Goal: Find specific page/section: Find specific page/section

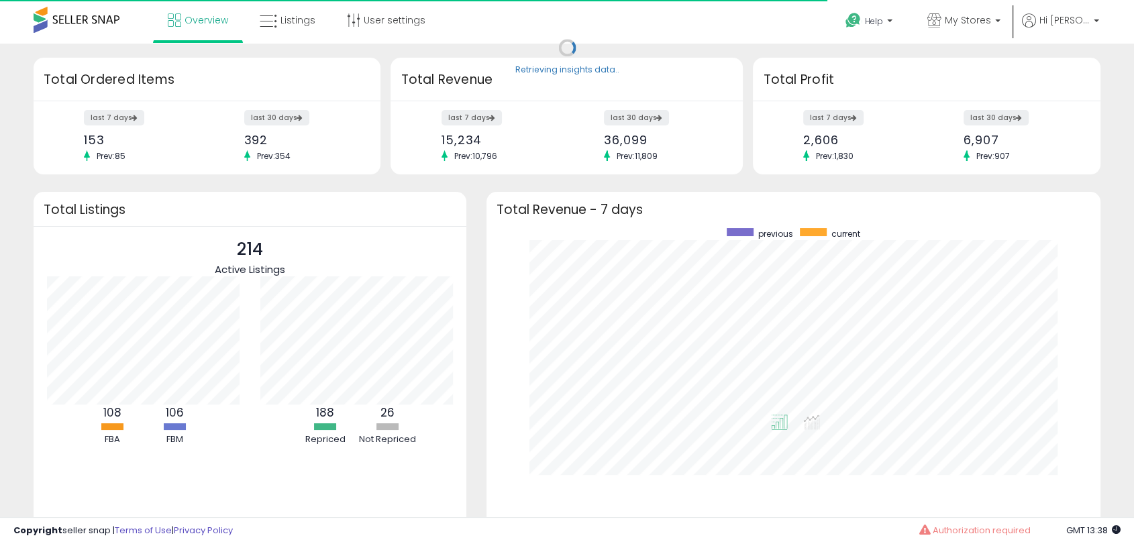
scroll to position [254, 586]
click at [274, 28] on icon at bounding box center [268, 21] width 17 height 17
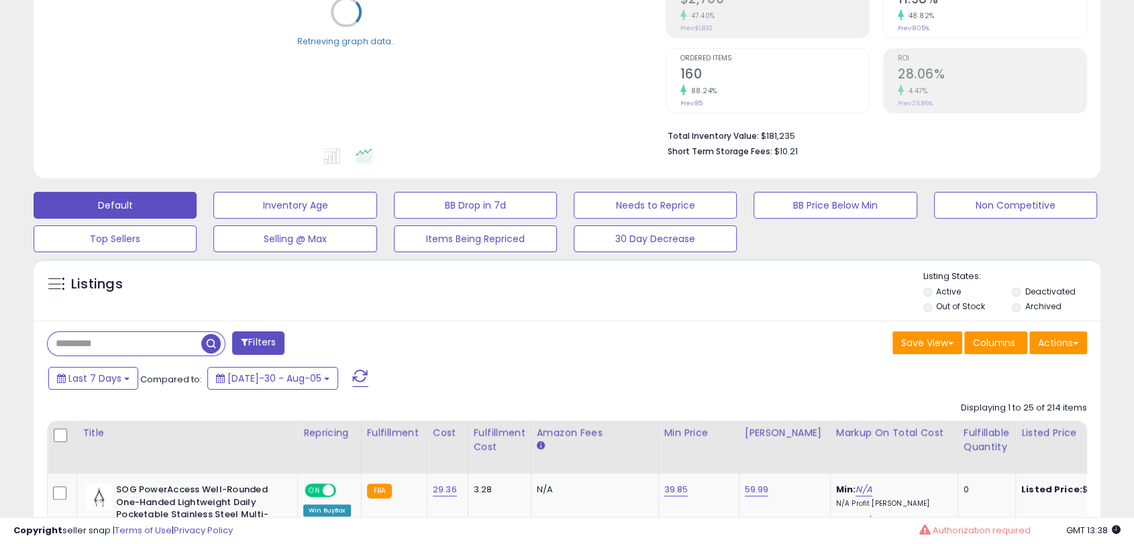
scroll to position [231, 0]
click at [174, 336] on input "text" at bounding box center [125, 342] width 154 height 23
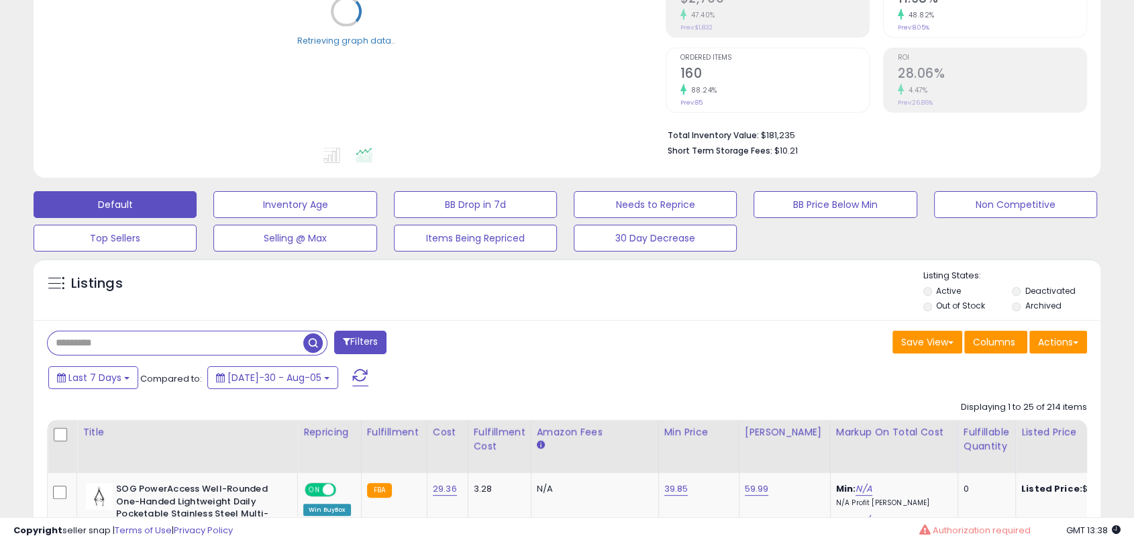
paste input "**********"
type input "**********"
click at [352, 374] on span at bounding box center [360, 377] width 16 height 17
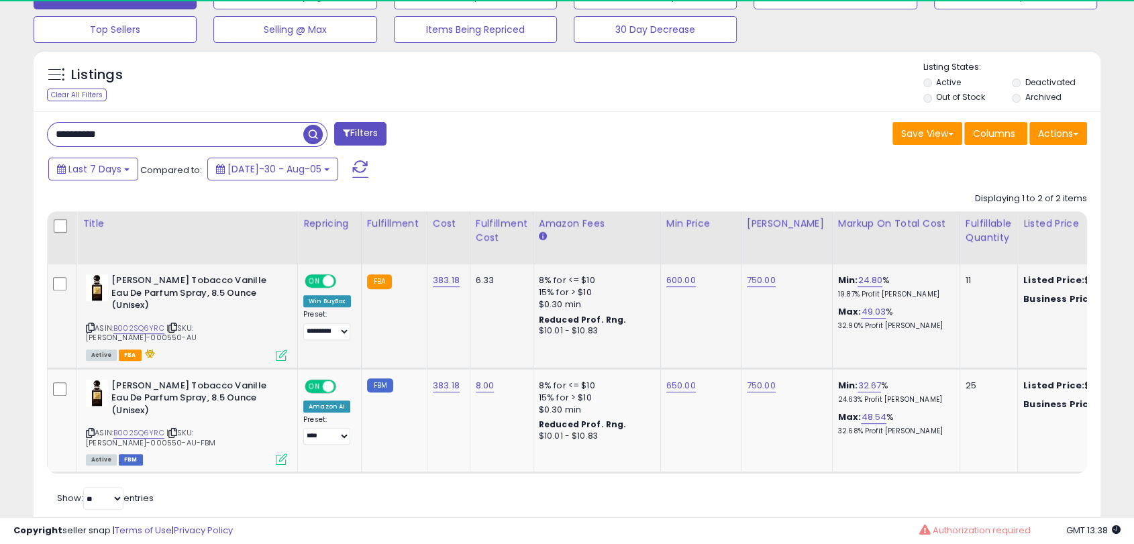
scroll to position [275, 617]
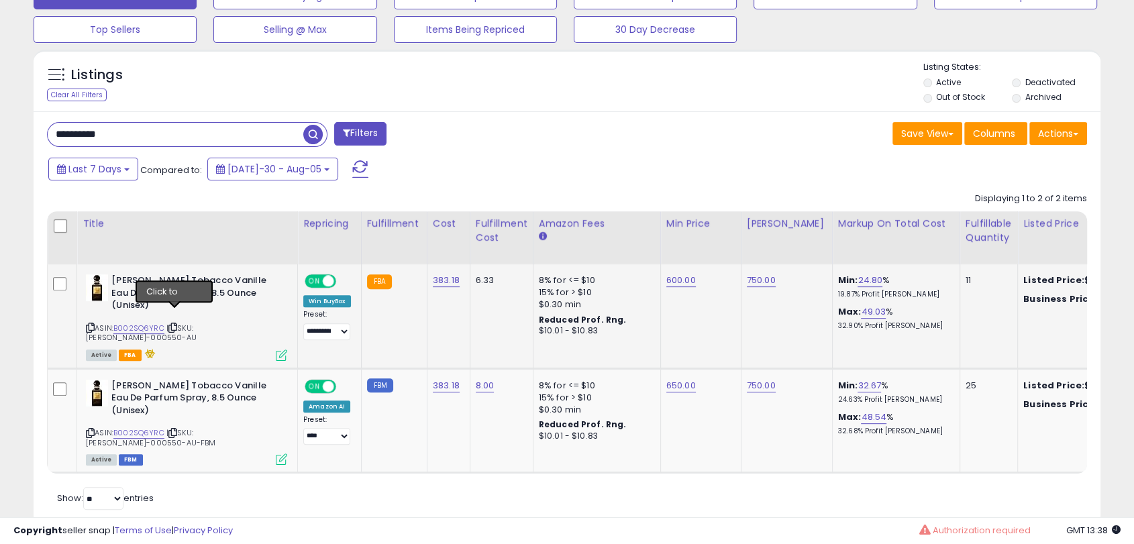
click at [172, 324] on icon at bounding box center [172, 327] width 9 height 7
click at [172, 429] on icon at bounding box center [172, 432] width 9 height 7
click at [150, 323] on link "B002SQ6YRC" at bounding box center [138, 328] width 51 height 11
